Goal: Navigation & Orientation: Go to known website

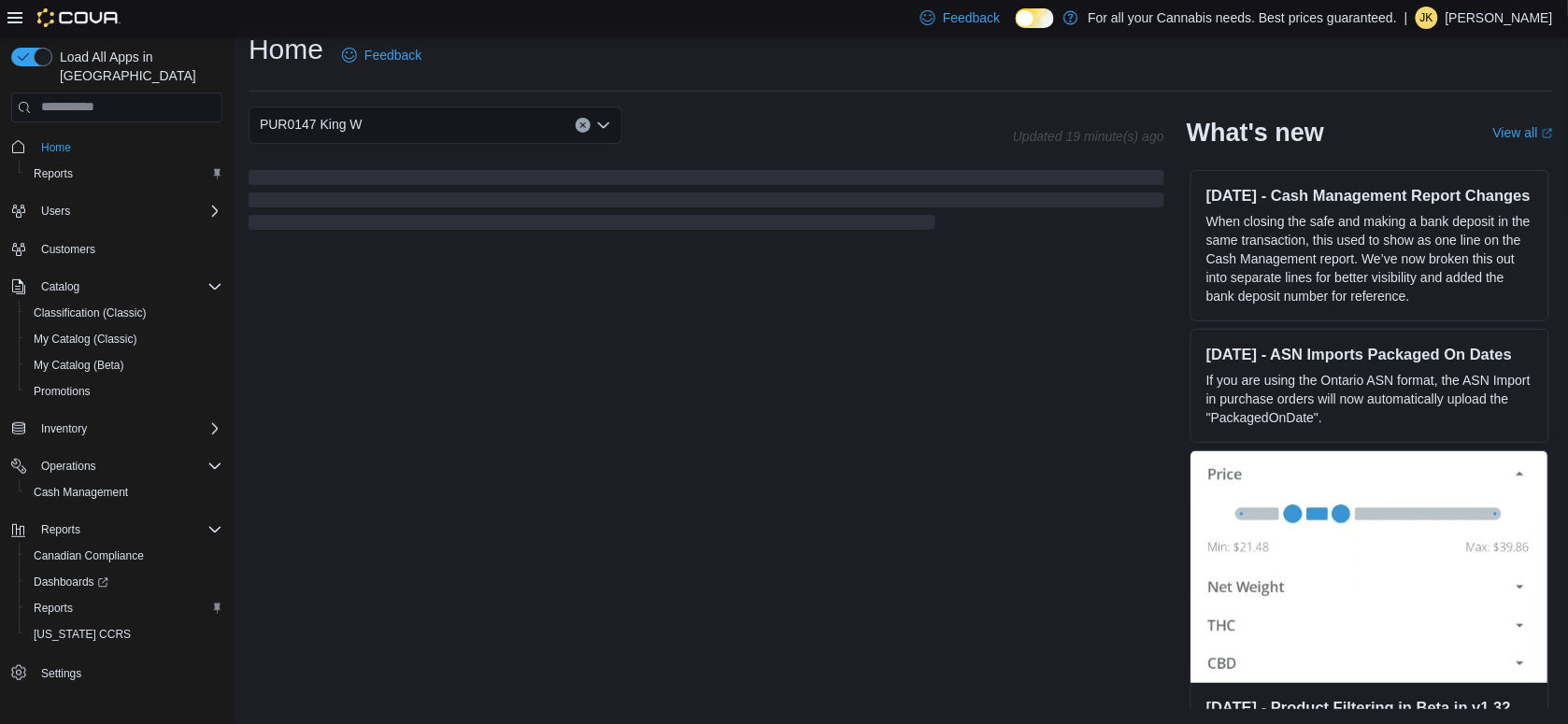
scroll to position [20, 0]
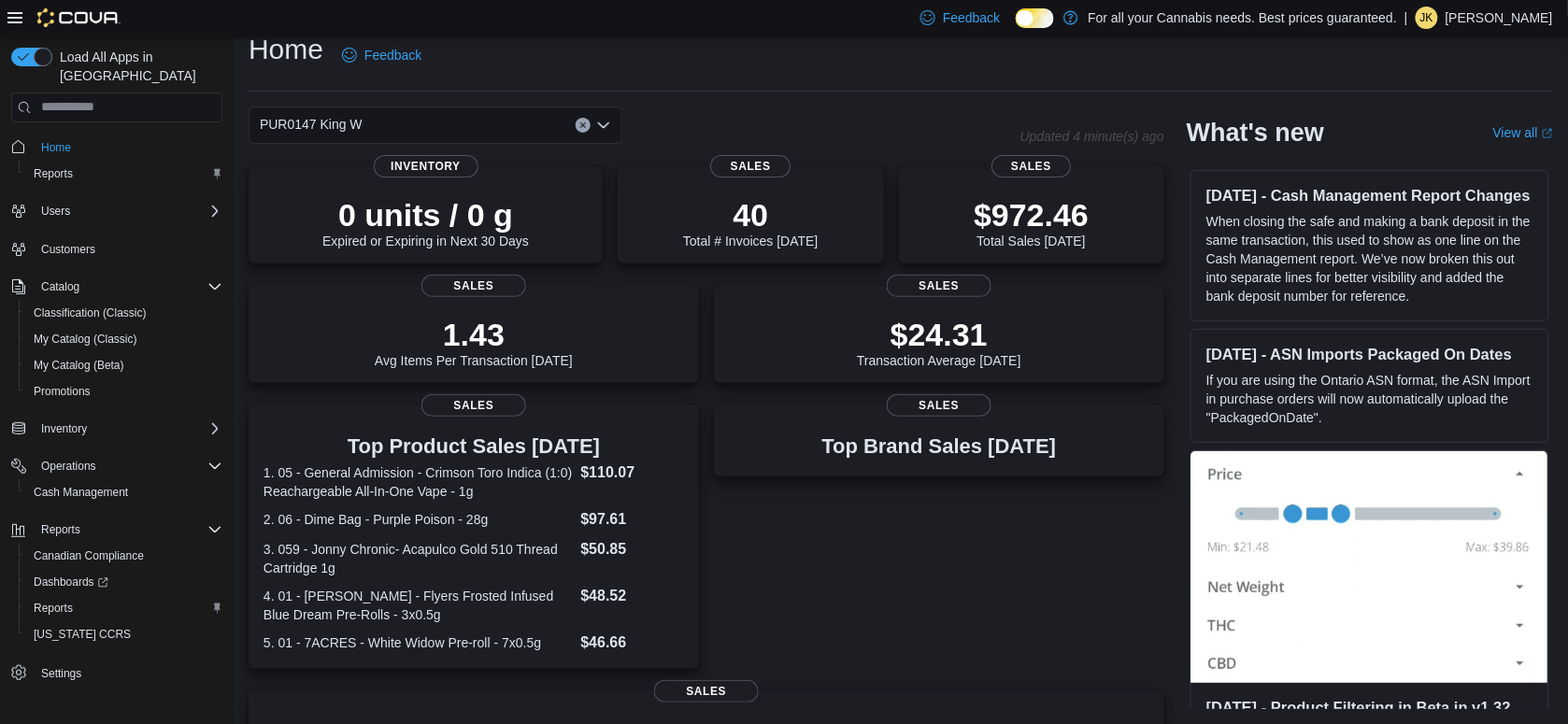
scroll to position [380, 0]
